Goal: Information Seeking & Learning: Check status

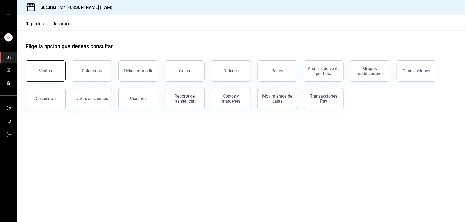
click at [54, 79] on button "Ventas" at bounding box center [46, 70] width 40 height 21
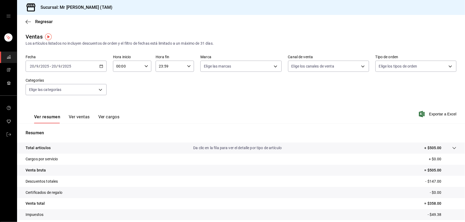
click at [74, 44] on div "Los artículos listados no incluyen descuentos de orden y el filtro de fechas es…" at bounding box center [241, 44] width 431 height 6
click at [100, 65] on \(Stroke\) "button" at bounding box center [101, 66] width 3 height 3
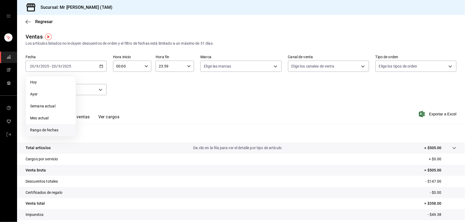
click at [40, 131] on span "Rango de fechas" at bounding box center [50, 131] width 41 height 6
click at [136, 85] on icon "button" at bounding box center [134, 86] width 6 height 6
click at [123, 102] on button "1" at bounding box center [124, 102] width 9 height 10
click at [142, 149] on abbr "31" at bounding box center [143, 149] width 3 height 4
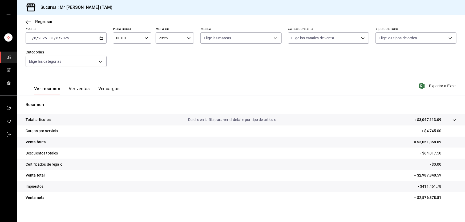
scroll to position [33, 0]
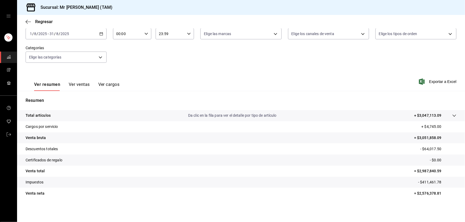
click at [446, 112] on tr "Total artículos Da clic en la fila para ver el detalle por tipo de artículo + $…" at bounding box center [241, 115] width 448 height 11
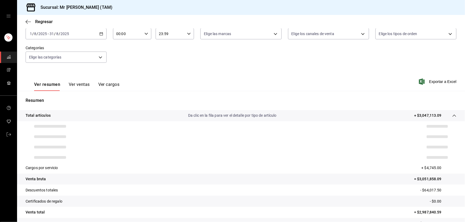
click at [446, 112] on tr "Total artículos Da clic en la fila para ver el detalle por tipo de artículo + $…" at bounding box center [241, 115] width 448 height 11
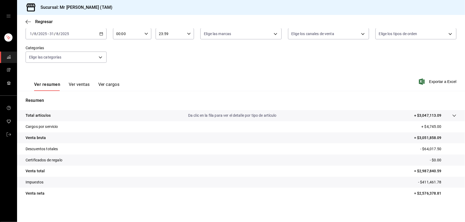
click at [231, 115] on p "Da clic en la fila para ver el detalle por tipo de artículo" at bounding box center [232, 116] width 88 height 6
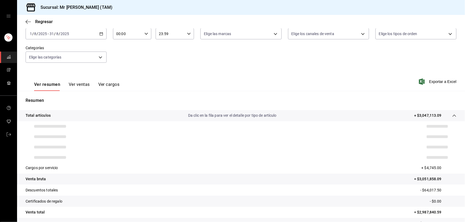
click at [231, 115] on p "Da clic en la fila para ver el detalle por tipo de artículo" at bounding box center [232, 116] width 88 height 6
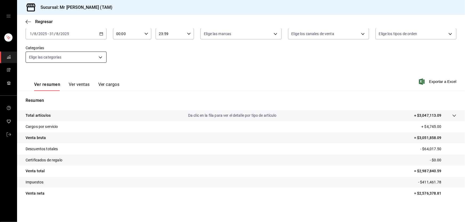
click at [71, 85] on button "Ver ventas" at bounding box center [79, 86] width 21 height 9
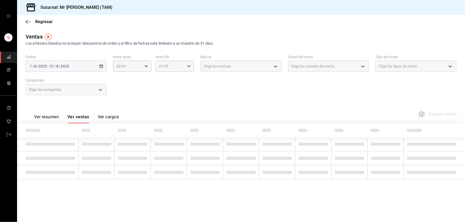
click at [48, 117] on button "Ver resumen" at bounding box center [46, 119] width 25 height 9
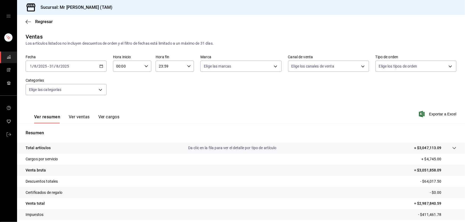
scroll to position [33, 0]
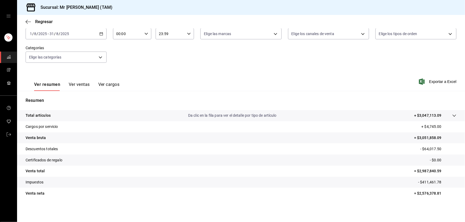
click at [89, 35] on div "2025-08-01 1 / 8 / 2025 - 2025-08-31 31 / 8 / 2025" at bounding box center [66, 33] width 81 height 11
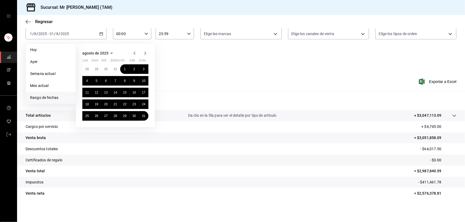
click at [131, 53] on icon "button" at bounding box center [134, 53] width 6 height 6
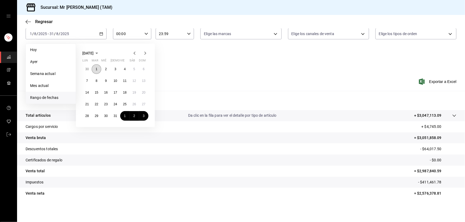
click at [97, 69] on button "1" at bounding box center [96, 69] width 9 height 10
click at [117, 115] on button "31" at bounding box center [115, 116] width 9 height 10
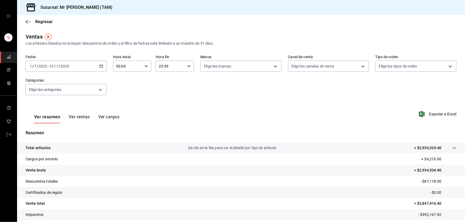
click at [101, 65] on \(Stroke\) "button" at bounding box center [101, 66] width 3 height 3
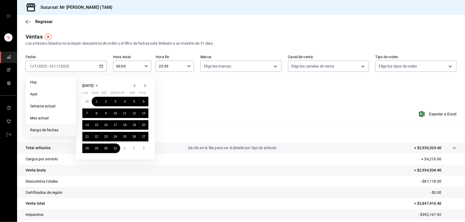
click at [136, 84] on icon "button" at bounding box center [134, 86] width 6 height 6
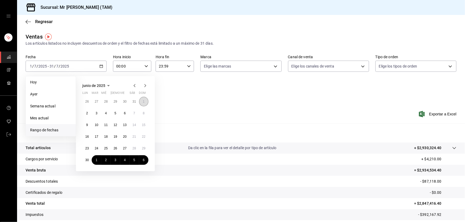
click at [139, 102] on button "1" at bounding box center [143, 102] width 9 height 10
click at [90, 160] on button "30" at bounding box center [86, 161] width 9 height 10
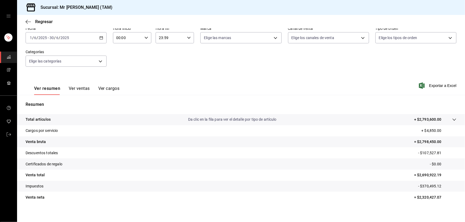
scroll to position [33, 0]
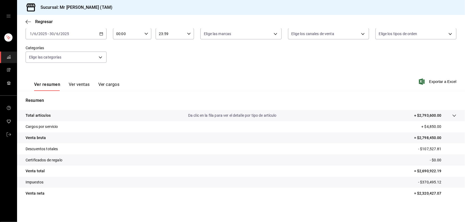
click at [422, 192] on p "= $2,320,427.07" at bounding box center [435, 194] width 42 height 6
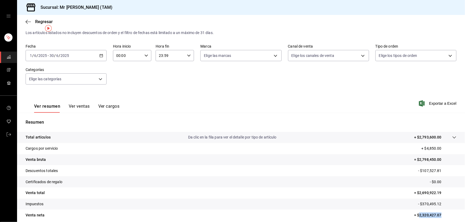
scroll to position [8, 0]
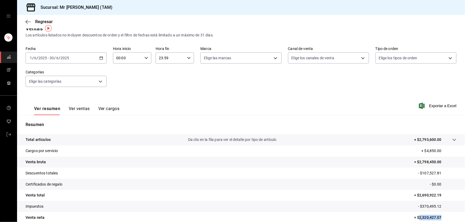
click at [100, 58] on icon "button" at bounding box center [101, 58] width 4 height 4
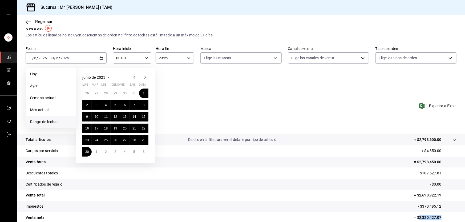
click at [145, 75] on icon "button" at bounding box center [145, 77] width 6 height 6
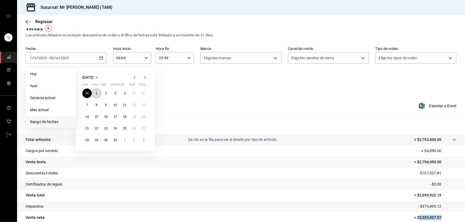
click at [96, 94] on abbr "1" at bounding box center [97, 94] width 2 height 4
click at [118, 140] on button "31" at bounding box center [115, 141] width 9 height 10
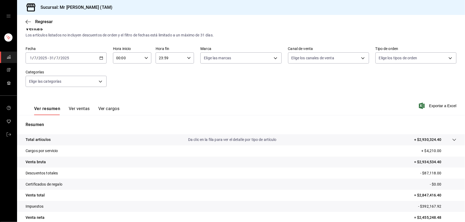
scroll to position [33, 0]
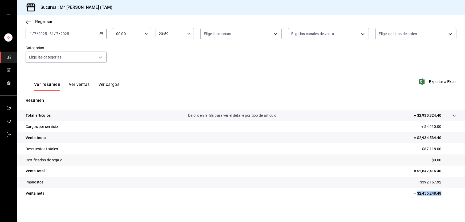
drag, startPoint x: 413, startPoint y: 192, endPoint x: 438, endPoint y: 192, distance: 24.8
click at [438, 192] on p "= $2,455,248.48" at bounding box center [435, 194] width 42 height 6
copy p "$2,455,248.48"
drag, startPoint x: 420, startPoint y: 181, endPoint x: 459, endPoint y: 178, distance: 39.6
click at [459, 178] on tr "Impuestos - $392,167.92" at bounding box center [241, 182] width 448 height 11
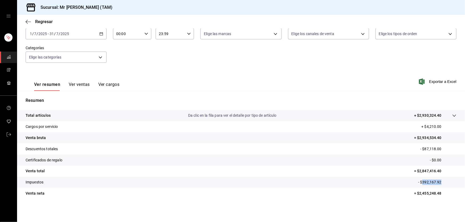
copy p "392,167.92"
click at [100, 32] on icon "button" at bounding box center [101, 34] width 4 height 4
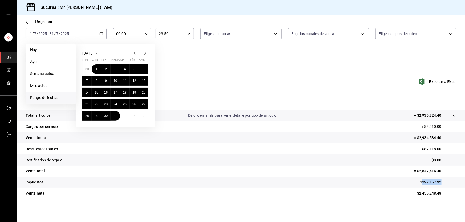
click at [144, 52] on icon "button" at bounding box center [145, 53] width 6 height 6
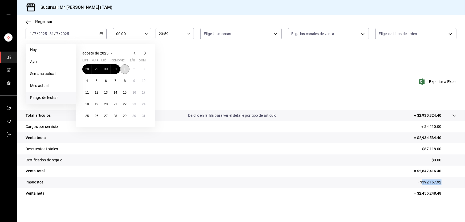
click at [123, 68] on button "1" at bounding box center [124, 69] width 9 height 10
click at [148, 116] on button "31" at bounding box center [143, 116] width 9 height 10
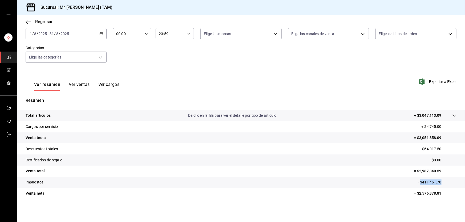
drag, startPoint x: 417, startPoint y: 183, endPoint x: 438, endPoint y: 181, distance: 21.3
click at [438, 181] on p "- $411,461.78" at bounding box center [437, 183] width 38 height 6
copy p "$411,461.78"
drag, startPoint x: 412, startPoint y: 194, endPoint x: 440, endPoint y: 194, distance: 27.2
click at [440, 194] on p "= $2,576,378.81" at bounding box center [435, 194] width 42 height 6
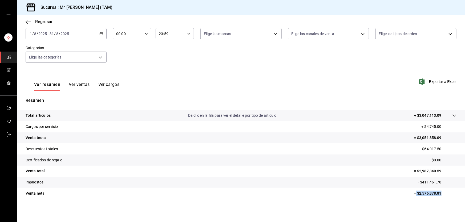
copy p "$2,576,378.81"
click at [74, 85] on button "Ver ventas" at bounding box center [79, 86] width 21 height 9
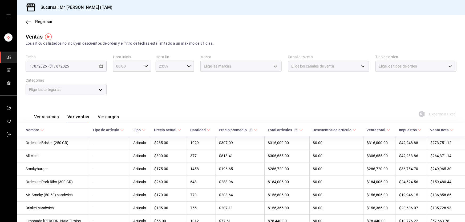
click at [109, 120] on button "Ver cargos" at bounding box center [108, 119] width 21 height 9
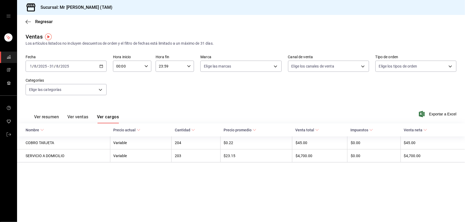
click at [55, 117] on button "Ver resumen" at bounding box center [46, 119] width 25 height 9
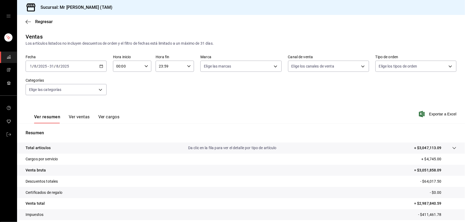
scroll to position [33, 0]
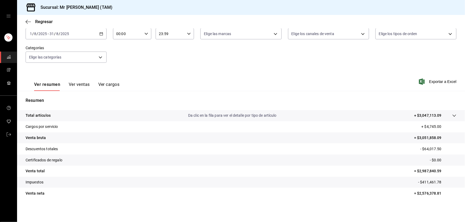
click at [42, 175] on tr "Venta total = $2,987,840.59" at bounding box center [241, 171] width 448 height 11
click at [42, 174] on p "Venta total" at bounding box center [35, 172] width 19 height 6
click at [452, 116] on icon at bounding box center [454, 116] width 4 height 4
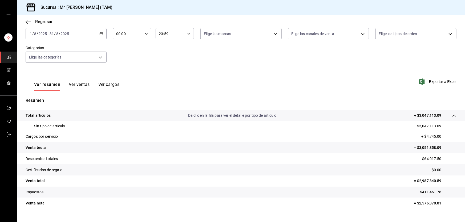
click at [452, 114] on icon at bounding box center [454, 116] width 4 height 4
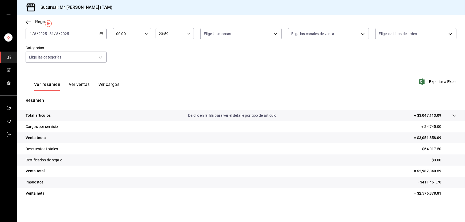
scroll to position [0, 0]
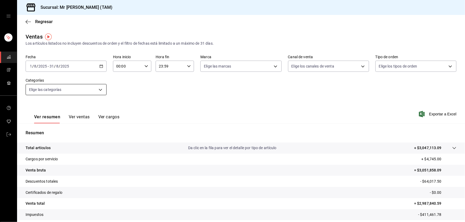
click at [98, 91] on body "Sucursal: Mr Smoky (TAM) Regresar Ventas Los artículos listados no incluyen des…" at bounding box center [232, 111] width 465 height 222
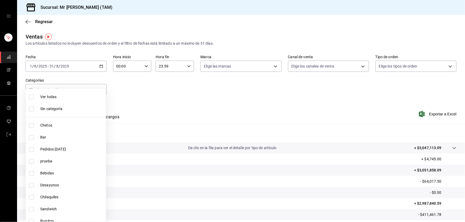
click at [151, 89] on div at bounding box center [232, 111] width 465 height 222
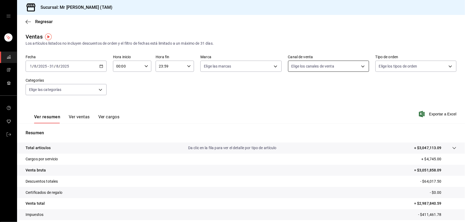
click at [364, 66] on body "Sucursal: Mr Smoky (TAM) Regresar Ventas Los artículos listados no incluyen des…" at bounding box center [232, 111] width 465 height 222
click at [333, 99] on li "Punto de venta" at bounding box center [326, 105] width 80 height 12
type input "PARROT"
checkbox input "true"
click at [324, 88] on li "Ver todos" at bounding box center [326, 87] width 80 height 16
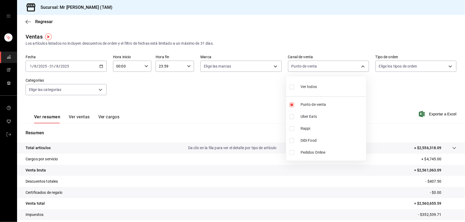
type input "PARROT,UBER_EATS,RAPPI,DIDI_FOOD,ONLINE"
checkbox input "true"
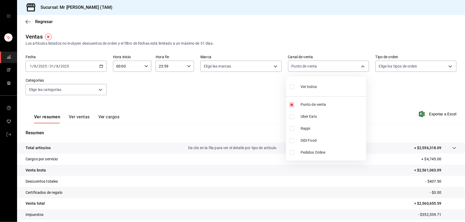
checkbox input "true"
click at [245, 101] on div at bounding box center [232, 111] width 465 height 222
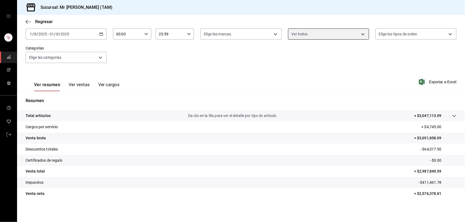
scroll to position [33, 0]
click at [261, 114] on p "Da clic en la fila para ver el detalle por tipo de artículo" at bounding box center [232, 116] width 88 height 6
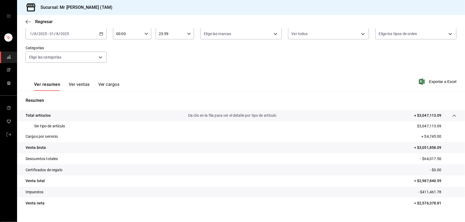
click at [261, 114] on p "Da clic en la fila para ver el detalle por tipo de artículo" at bounding box center [232, 116] width 88 height 6
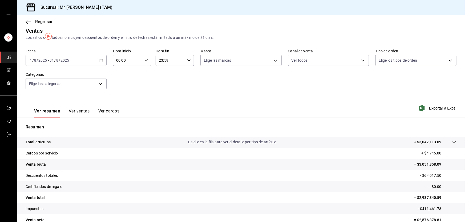
scroll to position [0, 0]
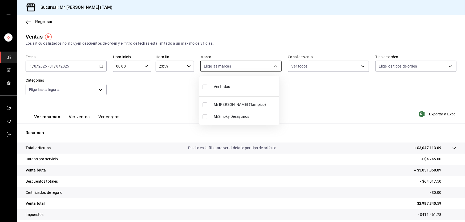
click at [253, 66] on body "Sucursal: Mr Smoky (TAM) Regresar Ventas Los artículos listados no incluyen des…" at bounding box center [232, 111] width 465 height 222
click at [253, 66] on div at bounding box center [232, 111] width 465 height 222
click at [305, 65] on body "Sucursal: Mr Smoky (TAM) Regresar Ventas Los artículos listados no incluyen des…" at bounding box center [232, 111] width 465 height 222
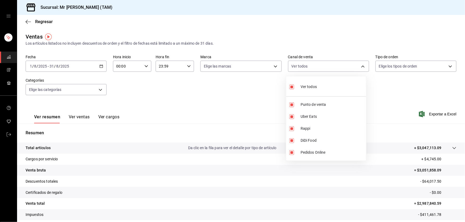
click at [305, 65] on div at bounding box center [232, 111] width 465 height 222
click at [23, 19] on div "Regresar" at bounding box center [241, 22] width 448 height 14
click at [27, 22] on icon "button" at bounding box center [28, 21] width 5 height 5
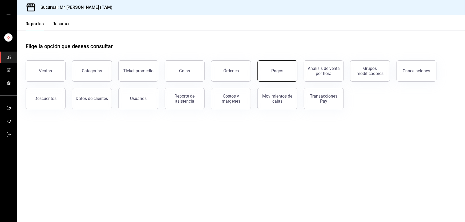
click at [266, 78] on button "Pagos" at bounding box center [277, 70] width 40 height 21
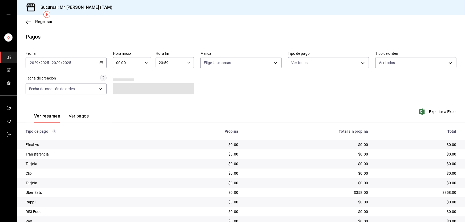
scroll to position [22, 0]
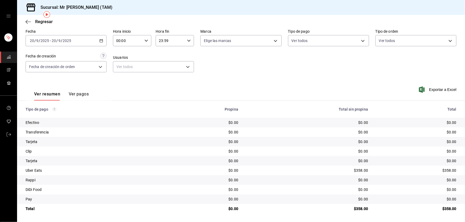
click at [102, 41] on icon "button" at bounding box center [101, 41] width 4 height 4
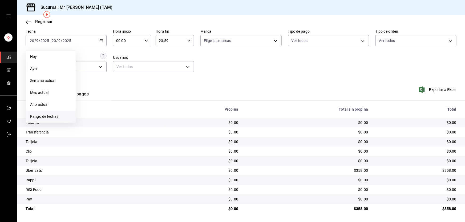
click at [43, 117] on span "Rango de fechas" at bounding box center [50, 117] width 41 height 6
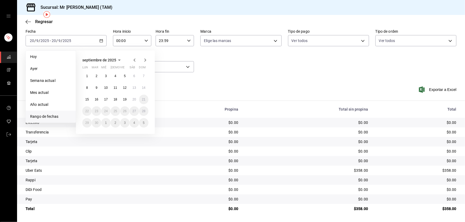
click at [134, 60] on icon "button" at bounding box center [134, 60] width 2 height 3
click at [133, 58] on icon "button" at bounding box center [134, 60] width 6 height 6
click at [93, 76] on button "1" at bounding box center [96, 76] width 9 height 10
click at [119, 123] on button "31" at bounding box center [115, 123] width 9 height 10
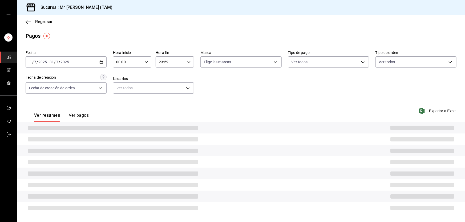
scroll to position [1, 0]
click at [233, 60] on body "Sucursal: Mr Smoky (TAM) Regresar Pagos Fecha 2025-07-01 1 / 7 / 2025 - 2025-07…" at bounding box center [232, 111] width 465 height 222
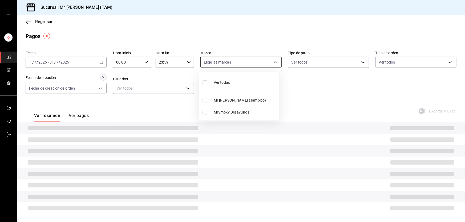
click at [233, 60] on div at bounding box center [232, 111] width 465 height 222
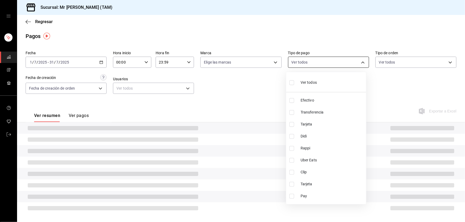
click at [310, 59] on body "Sucursal: Mr Smoky (TAM) Regresar Pagos Fecha 2025-07-01 1 / 7 / 2025 - 2025-07…" at bounding box center [232, 111] width 465 height 222
click at [310, 85] on span "Ver todos" at bounding box center [309, 83] width 16 height 6
type input "ba86bd1e-0572-4328-8bdc-25075957e11b,1558cf6f-be3e-404c-a5db-d98398336975,93a94…"
checkbox input "true"
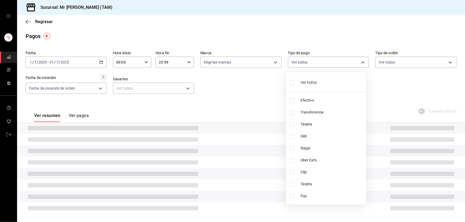
checkbox input "true"
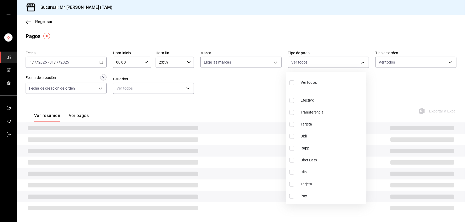
checkbox input "true"
click at [249, 84] on div at bounding box center [232, 111] width 465 height 222
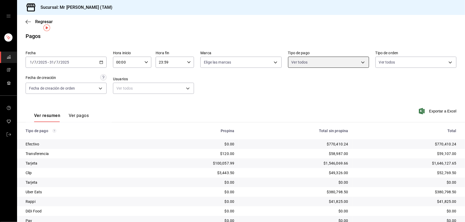
scroll to position [22, 0]
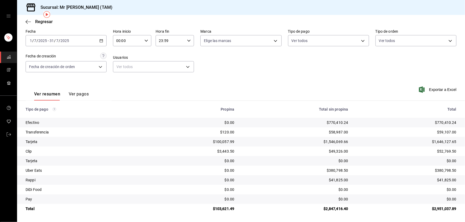
click at [99, 40] on icon "button" at bounding box center [101, 41] width 4 height 4
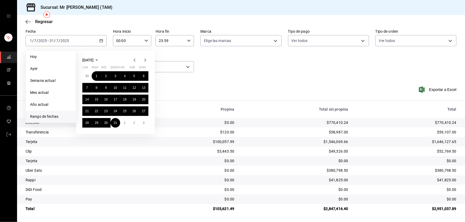
click at [134, 58] on icon "button" at bounding box center [134, 60] width 6 height 6
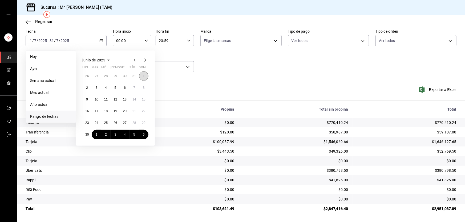
click at [141, 77] on button "1" at bounding box center [143, 76] width 9 height 10
click at [89, 133] on button "30" at bounding box center [86, 135] width 9 height 10
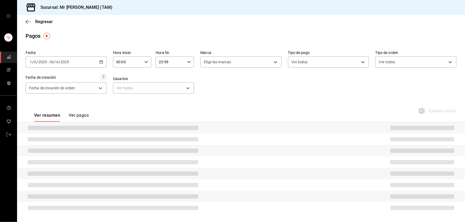
scroll to position [1, 0]
click at [141, 102] on div "Ver resumen Ver pagos Exportar a Excel" at bounding box center [241, 114] width 448 height 28
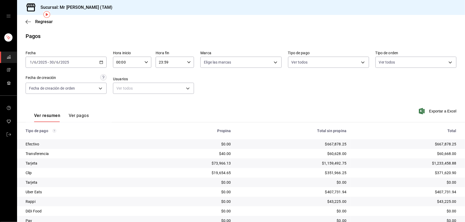
scroll to position [22, 0]
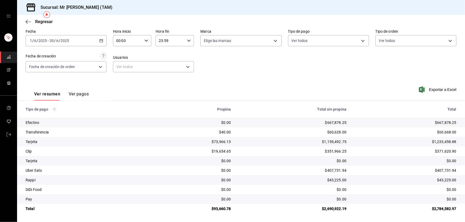
click at [267, 94] on div "Ver resumen Ver pagos Exportar a Excel" at bounding box center [241, 93] width 448 height 28
click at [101, 38] on div "2025-06-01 1 / 6 / 2025 - 2025-06-30 30 / 6 / 2025" at bounding box center [66, 40] width 81 height 11
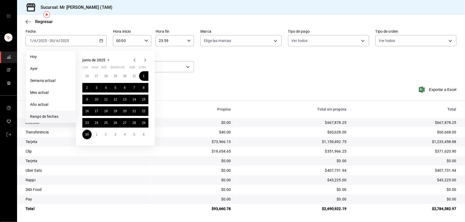
click at [145, 60] on icon "button" at bounding box center [145, 60] width 6 height 6
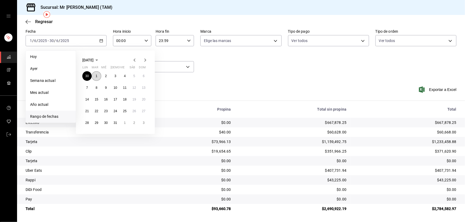
click at [96, 76] on abbr "1" at bounding box center [97, 76] width 2 height 4
click at [119, 123] on button "31" at bounding box center [115, 123] width 9 height 10
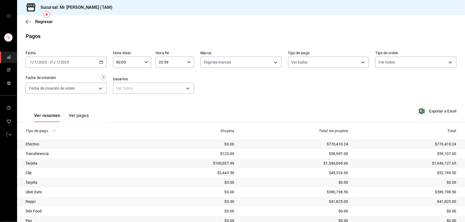
scroll to position [22, 0]
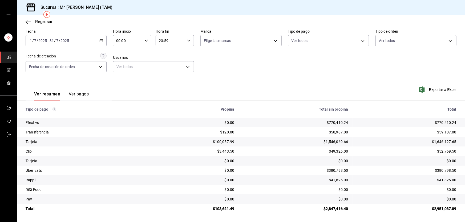
click at [323, 142] on div "$1,546,069.66" at bounding box center [295, 141] width 105 height 5
drag, startPoint x: 320, startPoint y: 142, endPoint x: 346, endPoint y: 140, distance: 26.2
click at [346, 140] on td "$1,546,069.66" at bounding box center [295, 142] width 114 height 10
copy div "$1,546,069.66"
drag, startPoint x: 323, startPoint y: 122, endPoint x: 352, endPoint y: 122, distance: 29.3
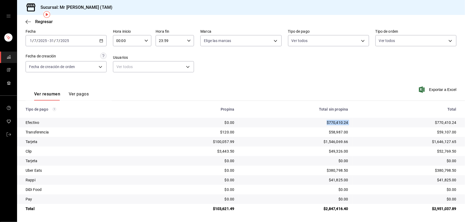
click at [352, 122] on tr "Efectivo $0.00 $770,410.24 $770,410.24" at bounding box center [241, 123] width 448 height 10
copy div "$770,410.24"
drag, startPoint x: 325, startPoint y: 133, endPoint x: 344, endPoint y: 133, distance: 18.6
click at [344, 133] on div "$58,987.00" at bounding box center [295, 132] width 105 height 5
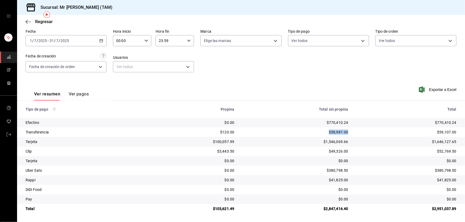
copy div "$58,987.00"
drag, startPoint x: 321, startPoint y: 141, endPoint x: 353, endPoint y: 139, distance: 32.0
click at [353, 139] on tr "Tarjeta $100,057.99 $1,546,069.66 $1,646,127.65" at bounding box center [241, 142] width 448 height 10
drag, startPoint x: 328, startPoint y: 152, endPoint x: 352, endPoint y: 152, distance: 23.7
click at [352, 152] on tr "Clip $3,443.50 $49,326.00 $52,769.50" at bounding box center [241, 152] width 448 height 10
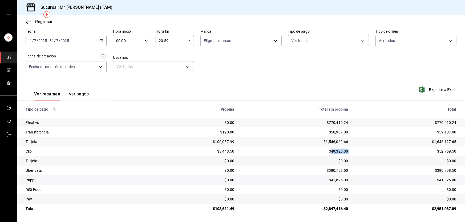
copy div "49,326.00"
click at [345, 171] on td "$380,798.50" at bounding box center [295, 171] width 114 height 10
drag, startPoint x: 346, startPoint y: 171, endPoint x: 321, endPoint y: 172, distance: 24.8
click at [321, 172] on td "$380,798.50" at bounding box center [295, 171] width 114 height 10
copy div "$380,798.50"
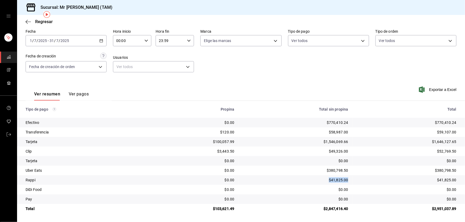
drag, startPoint x: 320, startPoint y: 178, endPoint x: 344, endPoint y: 181, distance: 24.2
click at [344, 181] on div "$41,825.00" at bounding box center [295, 180] width 105 height 5
click at [337, 190] on div "$0.00" at bounding box center [295, 189] width 105 height 5
click at [100, 40] on \(Stroke\) "button" at bounding box center [101, 40] width 3 height 0
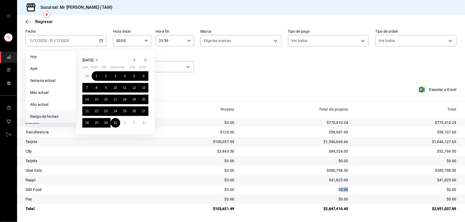
click at [146, 62] on icon "button" at bounding box center [145, 60] width 6 height 6
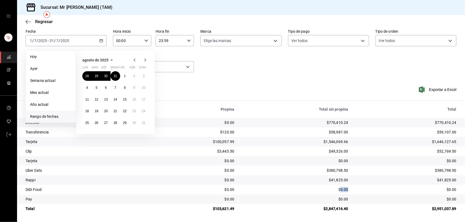
click at [132, 59] on icon "button" at bounding box center [134, 60] width 6 height 6
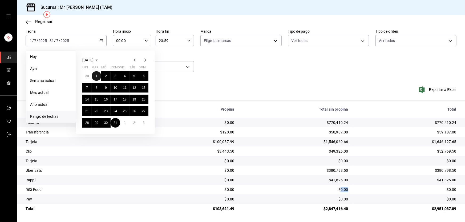
click at [97, 74] on button "1" at bounding box center [96, 76] width 9 height 10
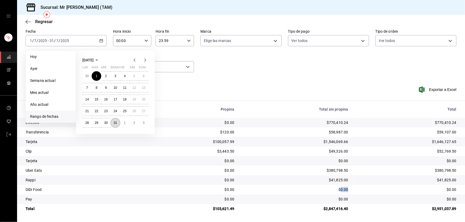
click at [116, 120] on button "31" at bounding box center [115, 123] width 9 height 10
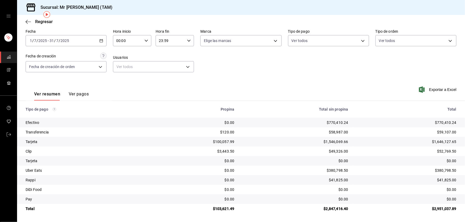
click at [102, 40] on \(Stroke\) "button" at bounding box center [101, 40] width 3 height 3
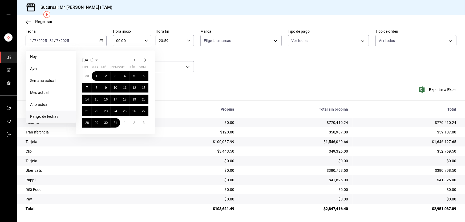
click at [142, 58] on icon "button" at bounding box center [145, 60] width 6 height 6
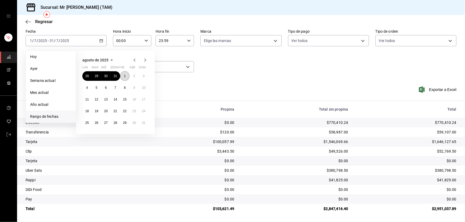
click at [124, 76] on abbr "1" at bounding box center [125, 76] width 2 height 4
click at [144, 122] on abbr "31" at bounding box center [143, 123] width 3 height 4
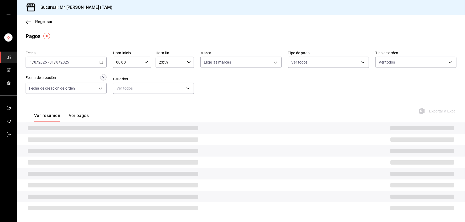
scroll to position [22, 0]
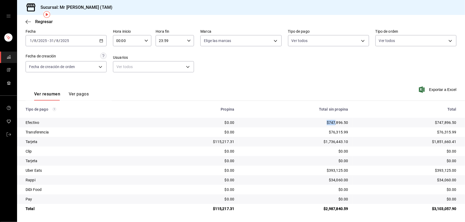
drag, startPoint x: 322, startPoint y: 122, endPoint x: 334, endPoint y: 123, distance: 11.8
click at [334, 123] on div "$747,896.50" at bounding box center [295, 122] width 105 height 5
drag, startPoint x: 344, startPoint y: 122, endPoint x: 320, endPoint y: 120, distance: 24.0
click at [320, 120] on td "$747,896.50" at bounding box center [295, 123] width 114 height 10
drag, startPoint x: 331, startPoint y: 131, endPoint x: 349, endPoint y: 131, distance: 18.4
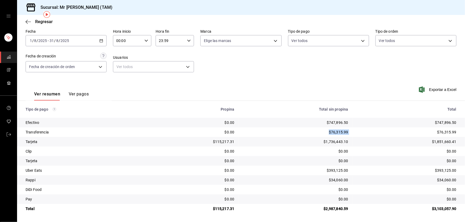
click at [349, 131] on tr "Transferencia $0.00 $76,315.99 $76,315.99" at bounding box center [241, 133] width 448 height 10
drag, startPoint x: 307, startPoint y: 139, endPoint x: 351, endPoint y: 142, distance: 44.1
click at [351, 142] on tr "Tarjeta $115,217.31 $1,736,443.10 $1,851,660.41" at bounding box center [241, 142] width 448 height 10
drag, startPoint x: 322, startPoint y: 170, endPoint x: 344, endPoint y: 170, distance: 21.8
click at [344, 170] on div "$393,125.00" at bounding box center [295, 170] width 105 height 5
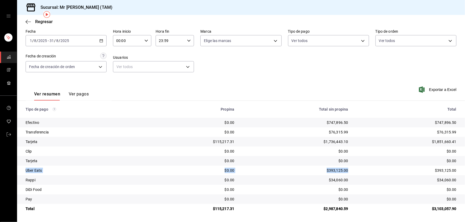
drag, startPoint x: 25, startPoint y: 171, endPoint x: 346, endPoint y: 171, distance: 321.6
click at [346, 171] on tr "Uber Eats $0.00 $393,125.00 $393,125.00" at bounding box center [241, 171] width 448 height 10
click at [346, 171] on td "$393,125.00" at bounding box center [295, 171] width 114 height 10
click at [328, 171] on div "$393,125.00" at bounding box center [295, 170] width 105 height 5
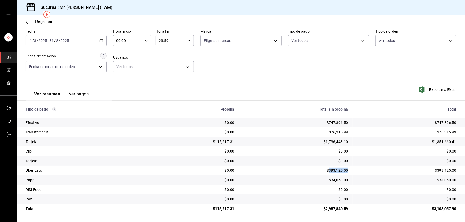
click at [328, 171] on div "$393,125.00" at bounding box center [295, 170] width 105 height 5
drag, startPoint x: 328, startPoint y: 180, endPoint x: 351, endPoint y: 180, distance: 23.2
click at [351, 180] on tr "Rappi $0.00 $34,060.00 $34,060.00" at bounding box center [241, 181] width 448 height 10
drag, startPoint x: 26, startPoint y: 151, endPoint x: 247, endPoint y: 163, distance: 221.7
click at [247, 163] on tbody "Efectivo $0.00 $747,896.50 $747,896.50 Transferencia $0.00 $76,315.99 $76,315.9…" at bounding box center [241, 166] width 448 height 96
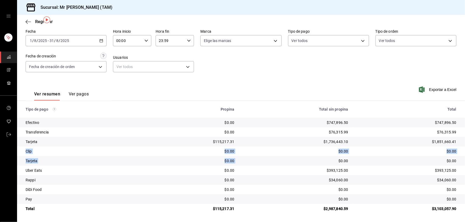
scroll to position [0, 0]
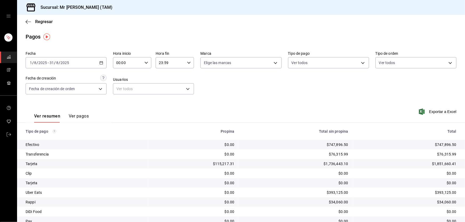
click at [213, 104] on div "Ver resumen Ver pagos Exportar a Excel" at bounding box center [241, 115] width 448 height 28
click at [29, 24] on icon "button" at bounding box center [28, 21] width 5 height 5
